Goal: Book appointment/travel/reservation

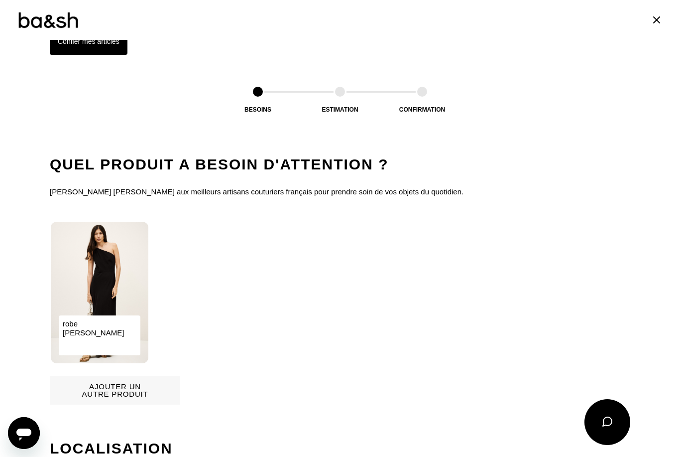
scroll to position [445, 0]
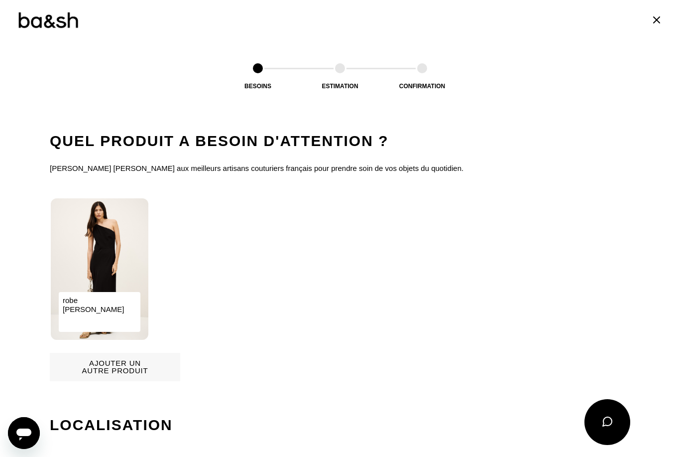
click at [105, 274] on img at bounding box center [100, 268] width 98 height 141
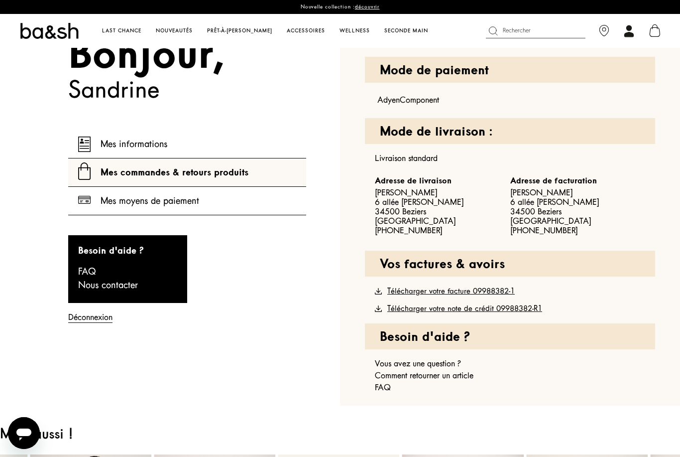
scroll to position [451, 0]
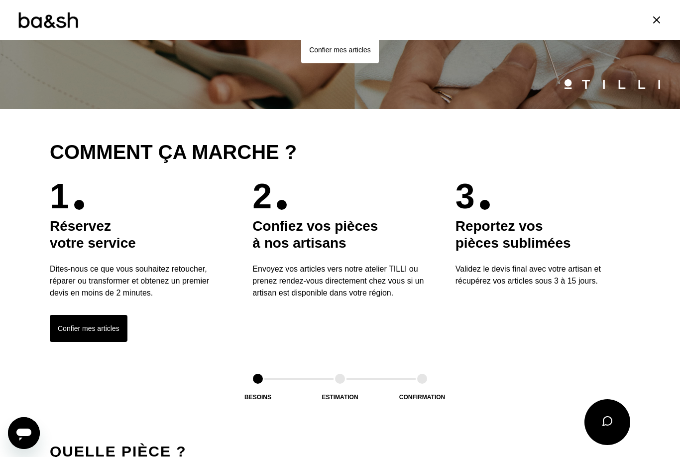
scroll to position [136, 0]
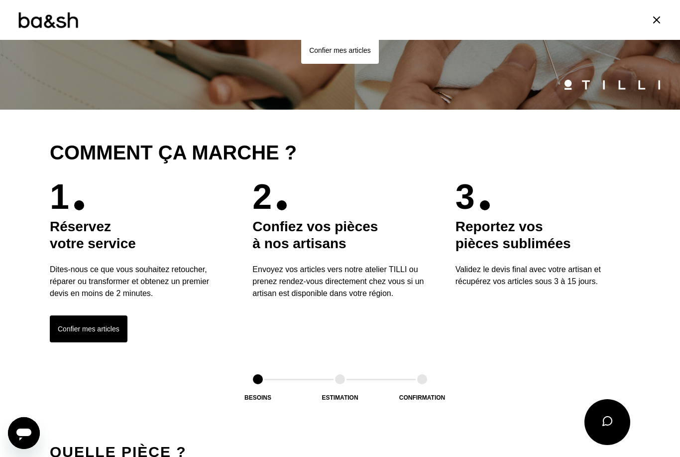
click at [101, 332] on button "Confier mes articles" at bounding box center [89, 328] width 78 height 27
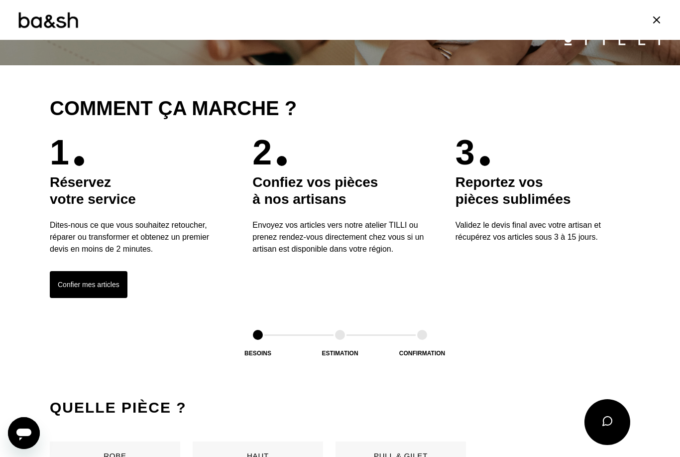
scroll to position [472, 0]
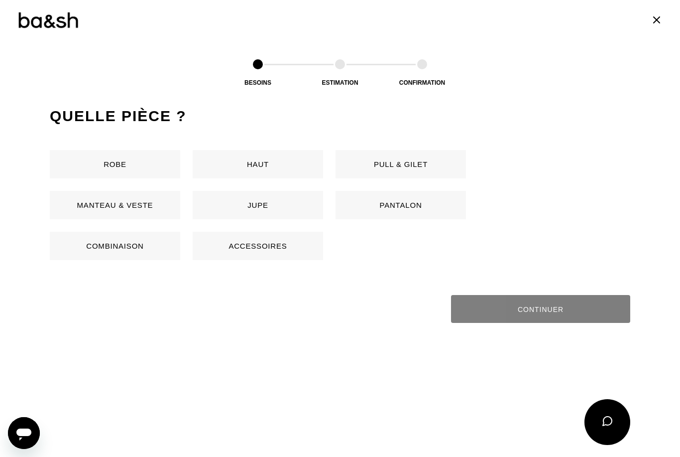
click at [137, 158] on button "Robe" at bounding box center [115, 164] width 131 height 28
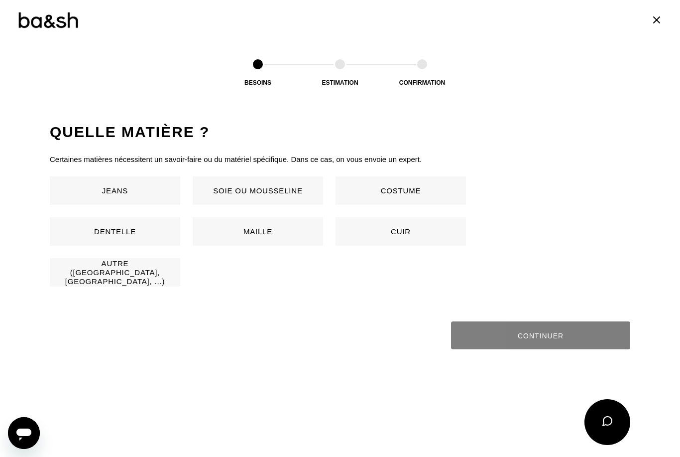
scroll to position [658, 0]
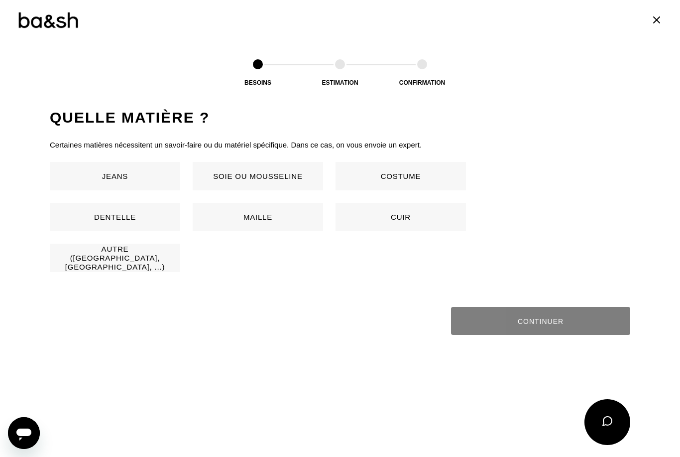
click at [134, 251] on button "Autre (Coton, jersey, ...)" at bounding box center [115, 258] width 131 height 28
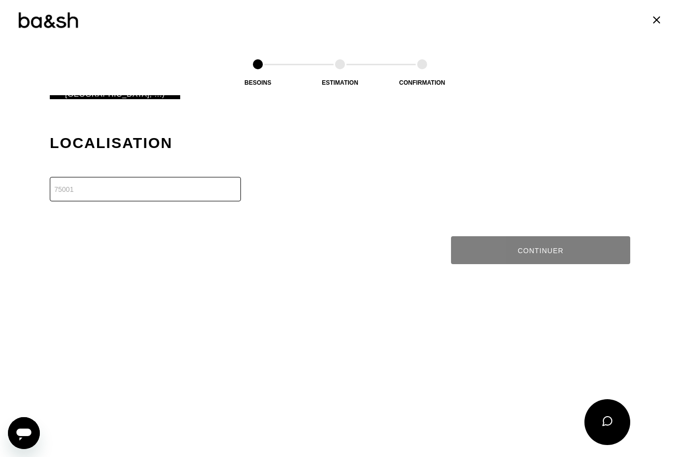
scroll to position [856, 0]
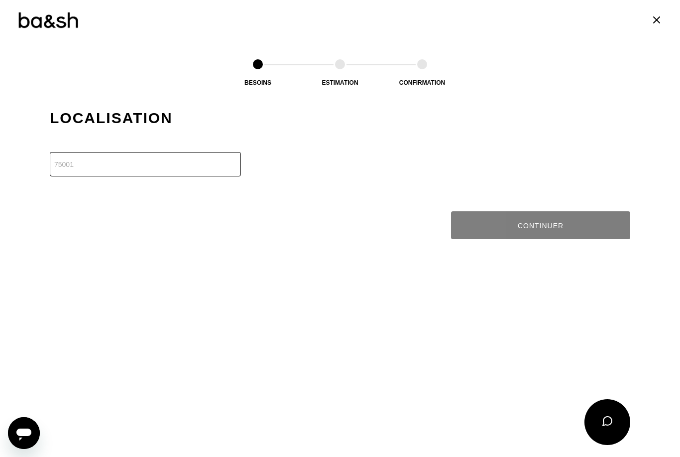
click at [75, 170] on input "number" at bounding box center [145, 164] width 191 height 24
type input "34"
type input "34500"
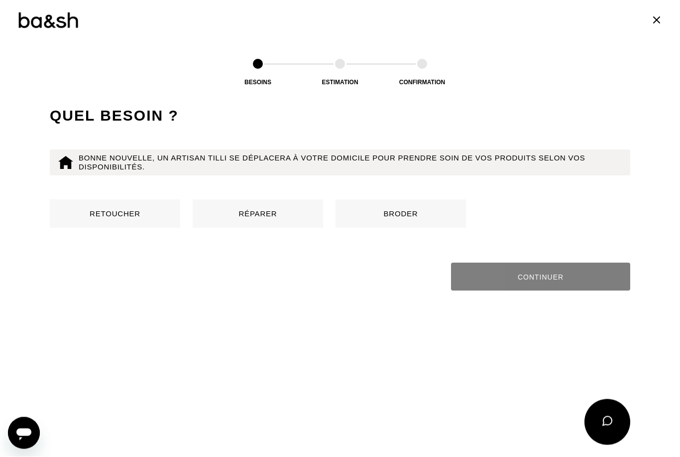
scroll to position [525, 0]
click at [125, 210] on button "Retoucher" at bounding box center [115, 214] width 131 height 28
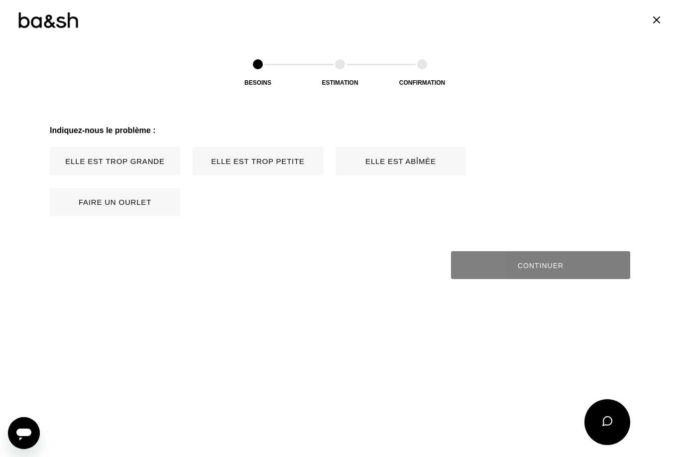
scroll to position [1111, 0]
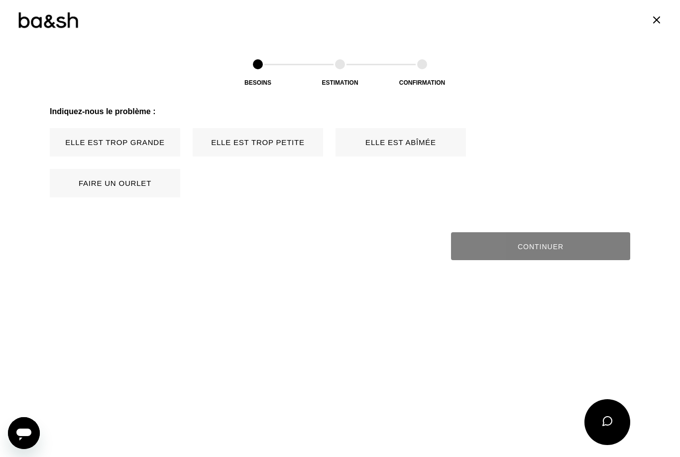
click at [134, 175] on button "Faire un ourlet" at bounding box center [115, 183] width 131 height 28
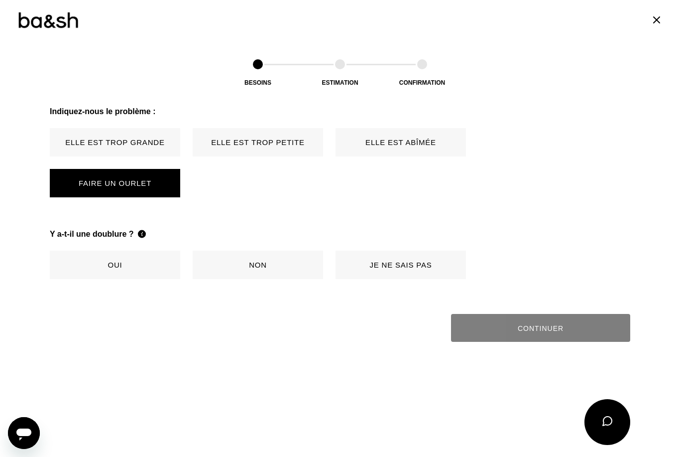
click at [266, 263] on button "Non" at bounding box center [258, 265] width 131 height 28
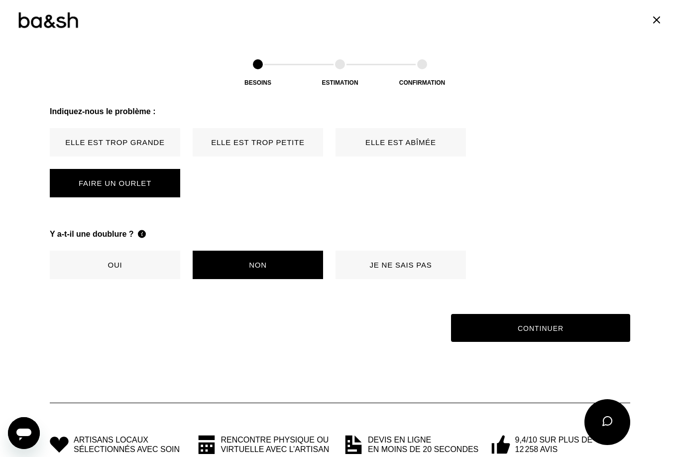
scroll to position [1107, 0]
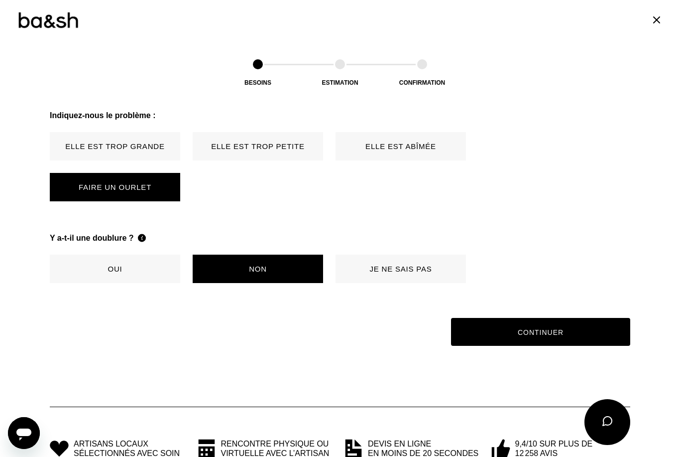
click at [528, 326] on button "Continuer" at bounding box center [540, 332] width 179 height 28
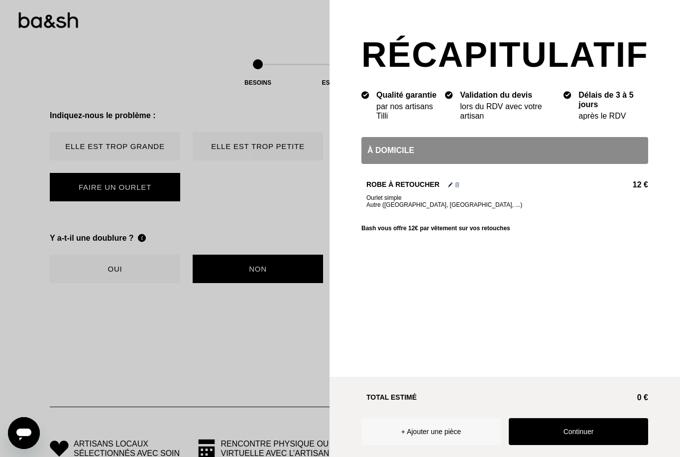
click at [563, 445] on button "Continuer" at bounding box center [578, 431] width 139 height 27
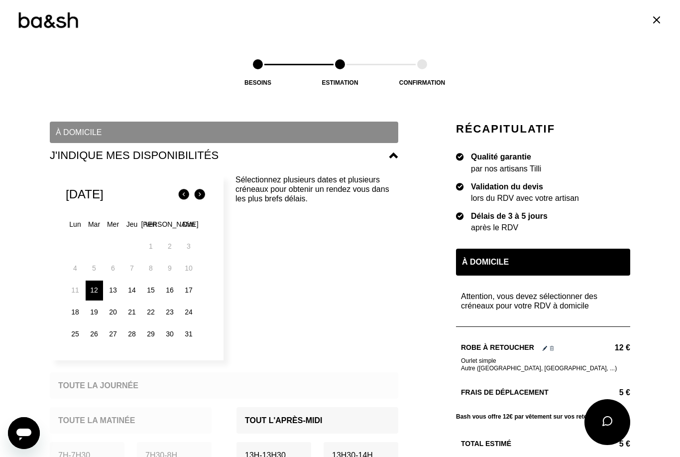
scroll to position [92, 0]
click at [74, 307] on div "18" at bounding box center [75, 312] width 17 height 20
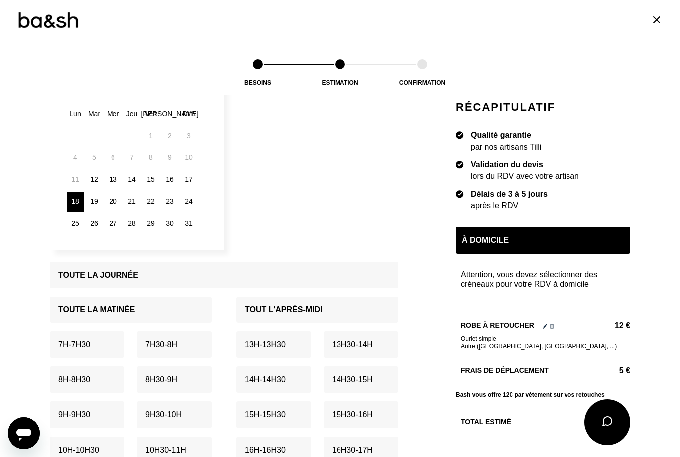
scroll to position [202, 0]
click at [92, 439] on div "10h - 10h30" at bounding box center [87, 449] width 75 height 26
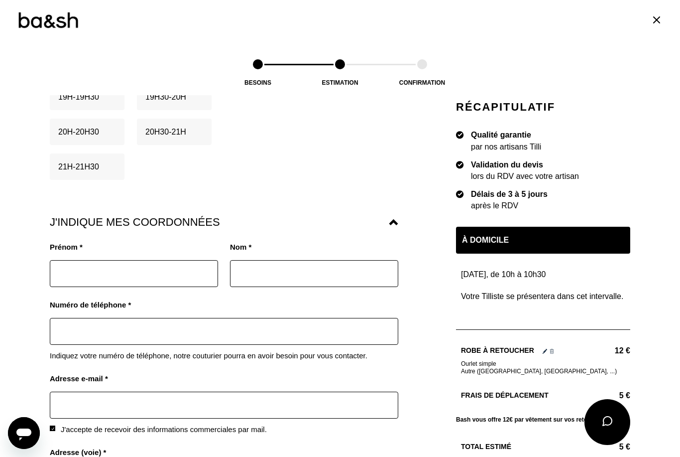
scroll to position [729, 0]
click at [77, 266] on input "text" at bounding box center [134, 273] width 168 height 27
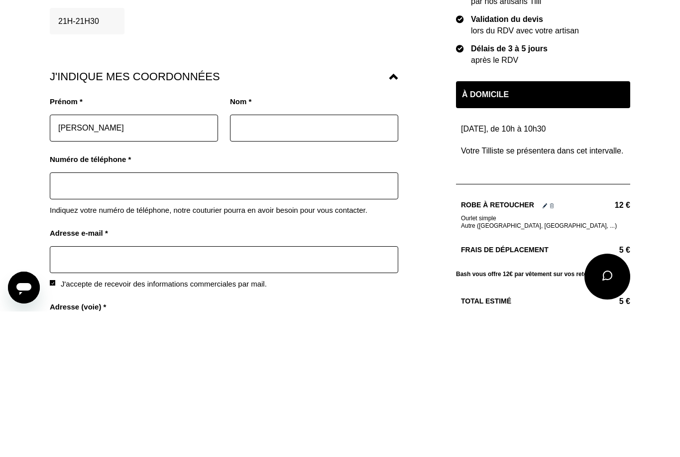
type input "Sandrine"
click at [265, 260] on input "text" at bounding box center [314, 273] width 168 height 27
type input "Corbiere"
click at [94, 318] on input "text" at bounding box center [224, 331] width 349 height 27
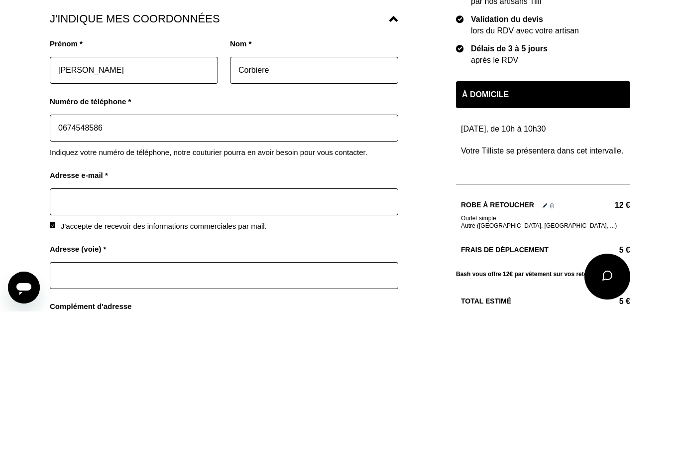
scroll to position [787, 0]
type input "0674548586"
click at [89, 334] on input "text" at bounding box center [224, 347] width 349 height 27
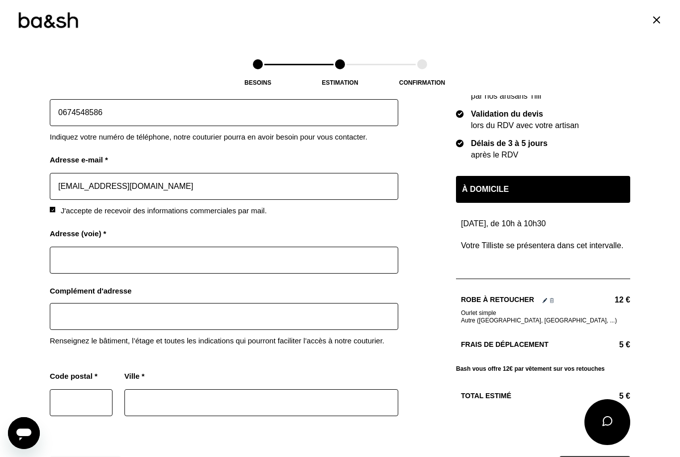
scroll to position [960, 0]
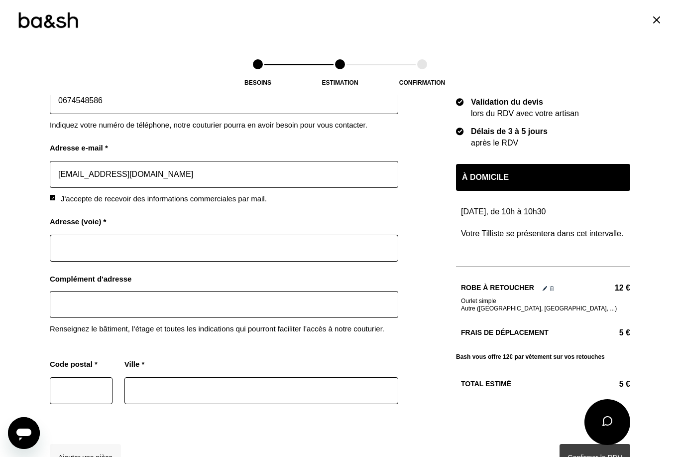
type input "sandrinecorbiere@hotmail.fr"
click at [83, 235] on input "text" at bounding box center [224, 248] width 349 height 27
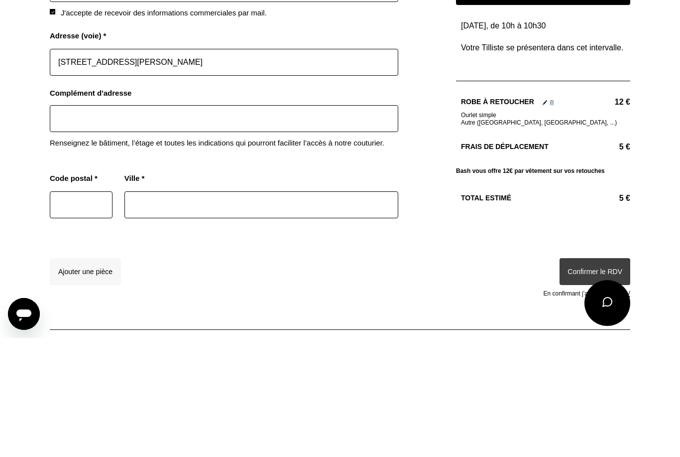
scroll to position [1039, 0]
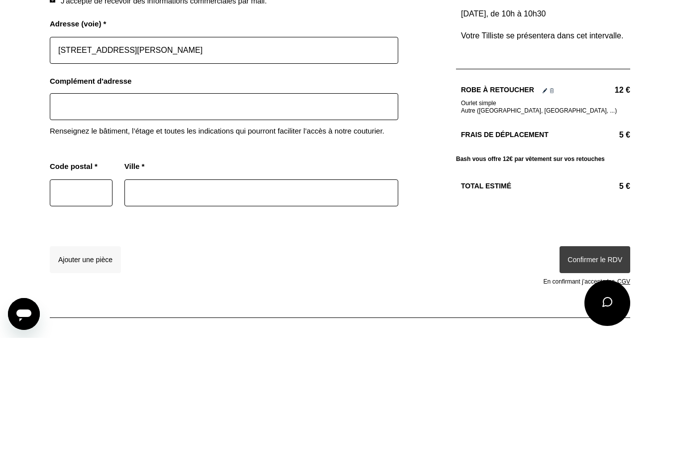
type input "38 rue Dénis Diderot"
click at [79, 298] on input "text" at bounding box center [81, 311] width 63 height 27
click at [179, 298] on input "text" at bounding box center [262, 311] width 274 height 27
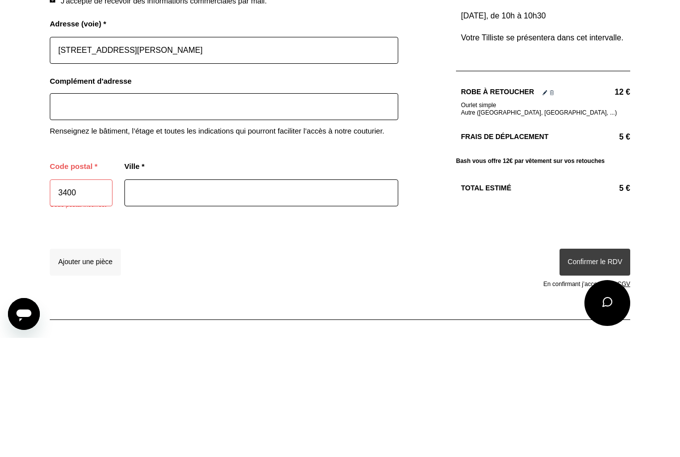
click at [85, 298] on input "3400" at bounding box center [81, 311] width 63 height 27
type input "34500"
click at [164, 298] on input "text" at bounding box center [262, 311] width 274 height 27
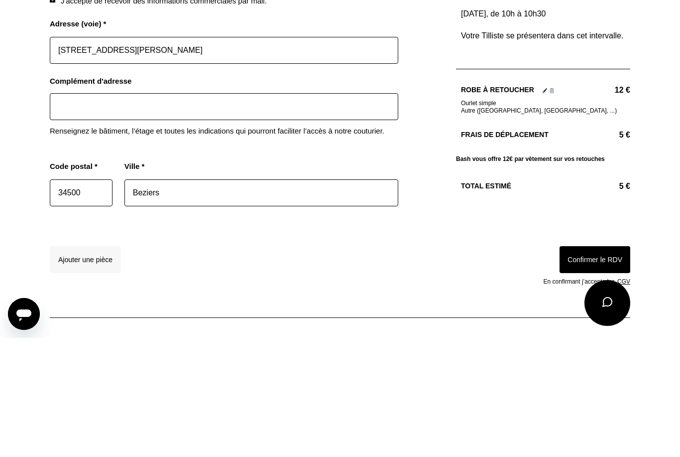
scroll to position [790, 0]
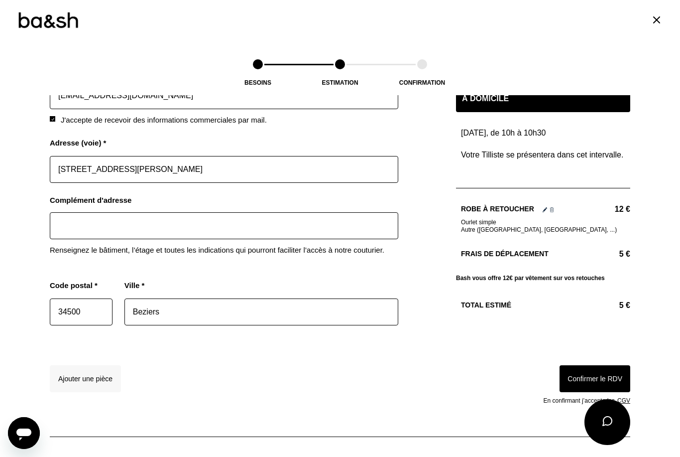
type input "Beziers"
click at [599, 365] on button "Confirmer le RDV" at bounding box center [595, 378] width 71 height 27
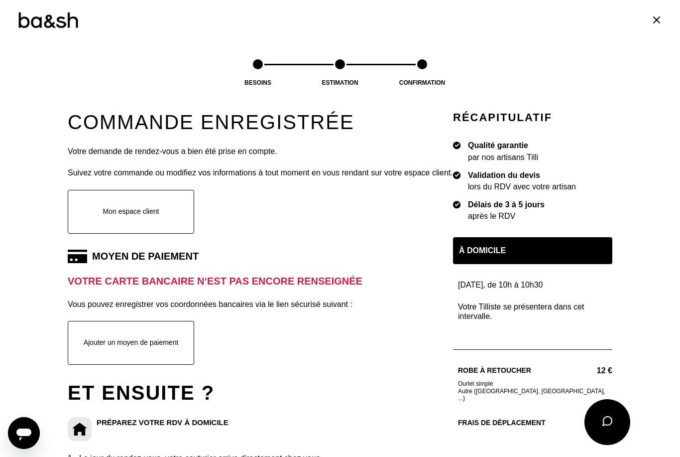
scroll to position [130, 0]
click at [149, 341] on button "Ajouter un moyen de paiement" at bounding box center [131, 343] width 127 height 44
click at [164, 331] on button "Ajouter un moyen de paiement" at bounding box center [131, 343] width 127 height 44
